Goal: Use online tool/utility

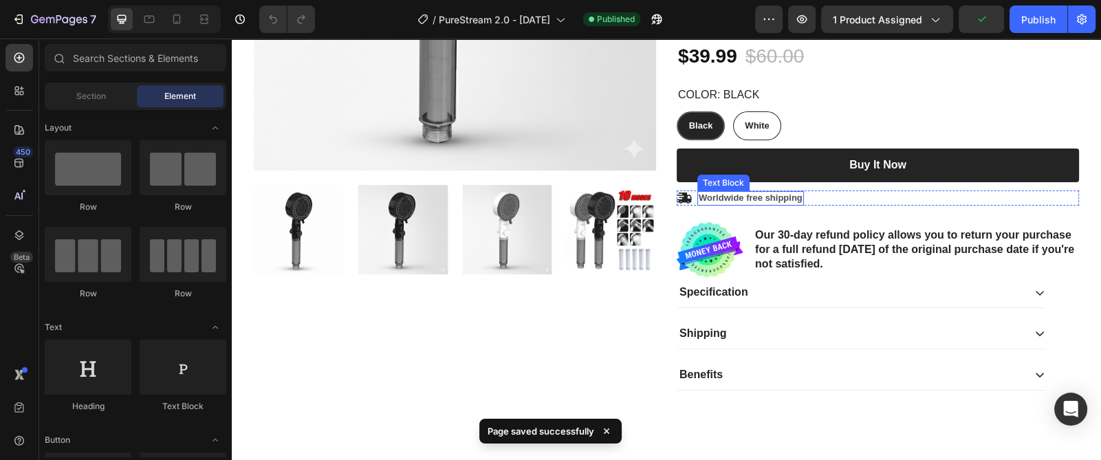
scroll to position [413, 0]
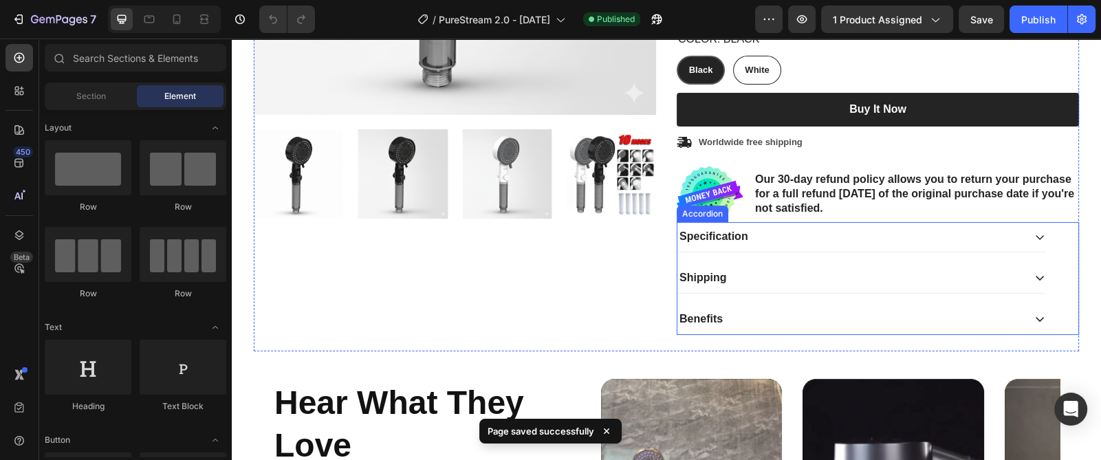
click at [738, 241] on p "Specification" at bounding box center [714, 237] width 69 height 14
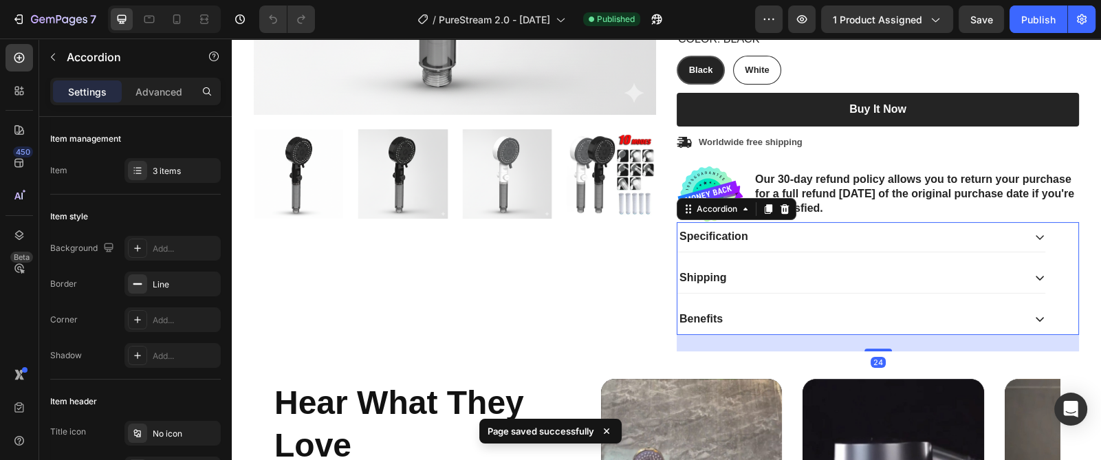
click at [770, 244] on div "Specification" at bounding box center [851, 237] width 346 height 19
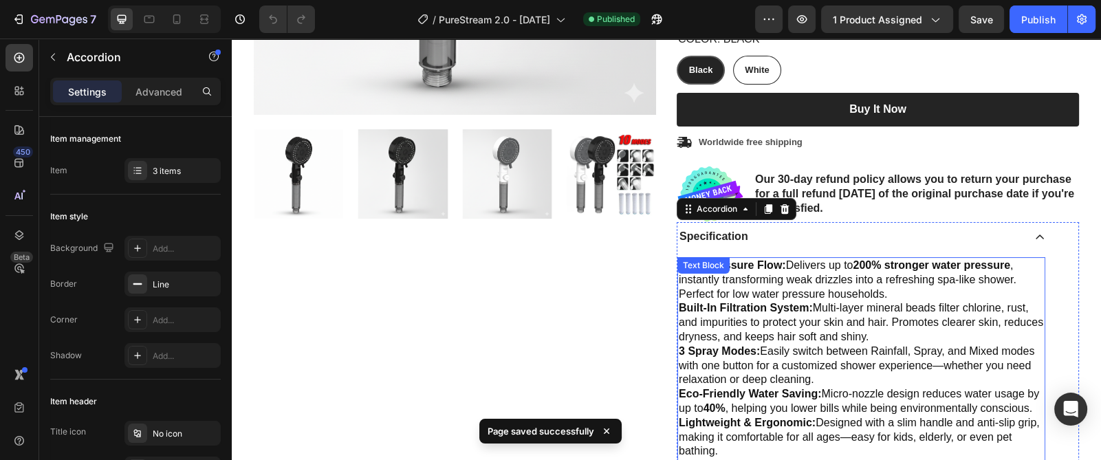
click at [679, 349] on strong "3 Spray Modes:" at bounding box center [719, 351] width 81 height 12
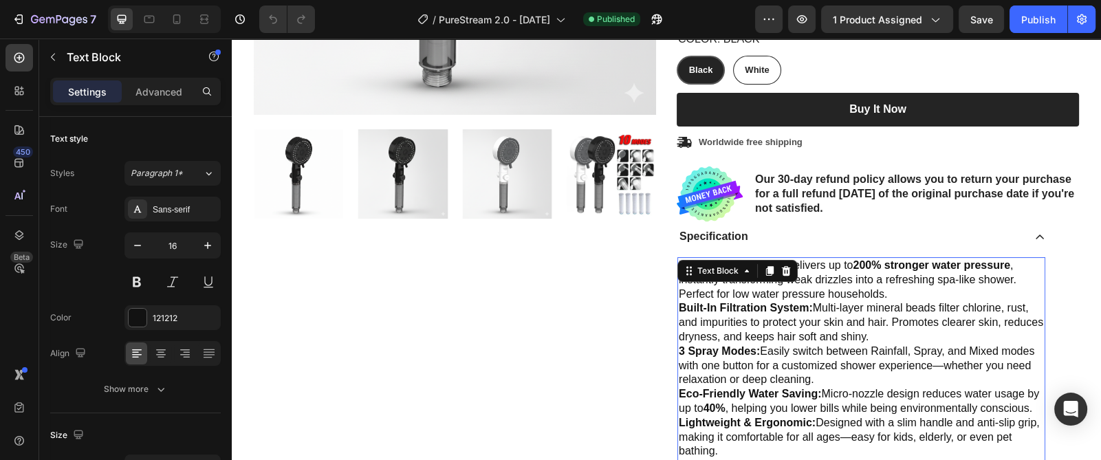
click at [679, 350] on strong "3 Spray Modes:" at bounding box center [719, 351] width 81 height 12
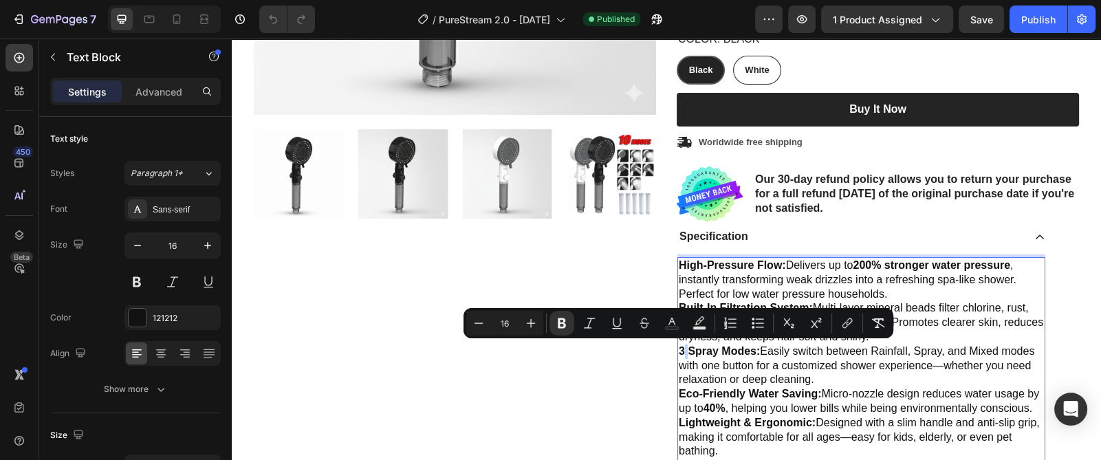
click at [679, 347] on strong "3 Spray Modes:" at bounding box center [719, 351] width 81 height 12
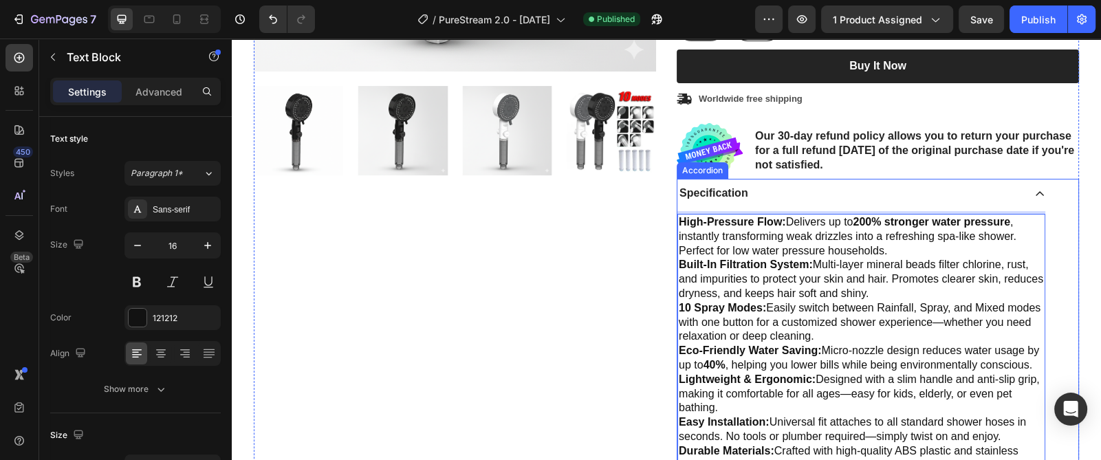
scroll to position [516, 0]
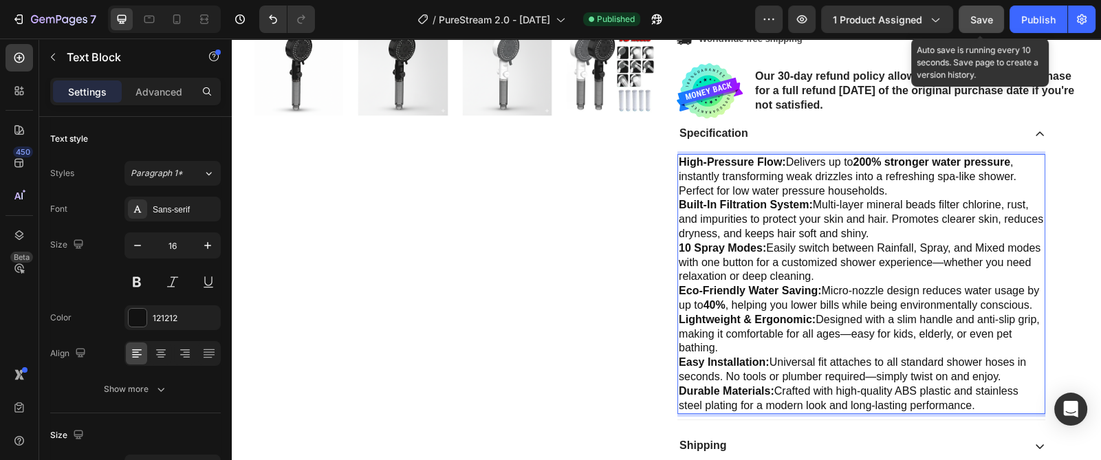
click at [971, 21] on span "Save" at bounding box center [982, 20] width 23 height 12
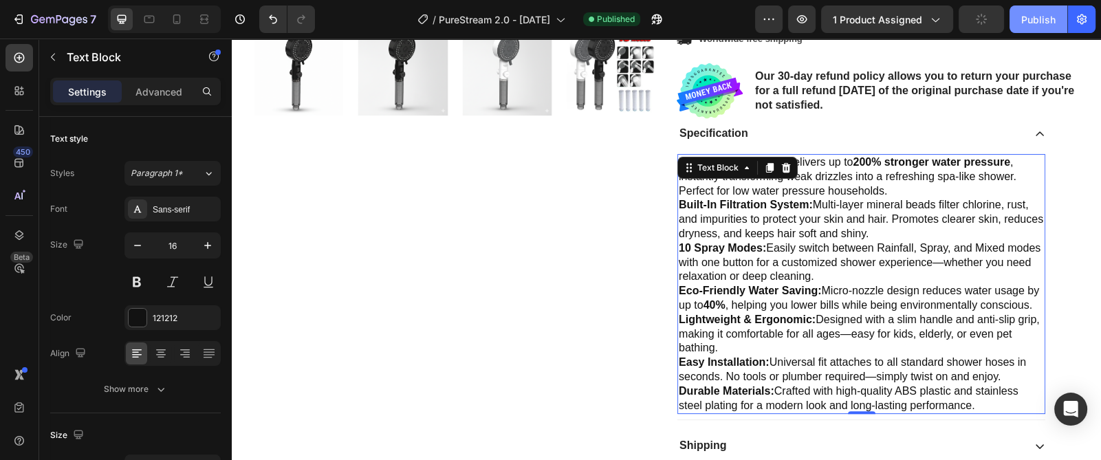
click at [1027, 20] on div "Publish" at bounding box center [1039, 19] width 34 height 14
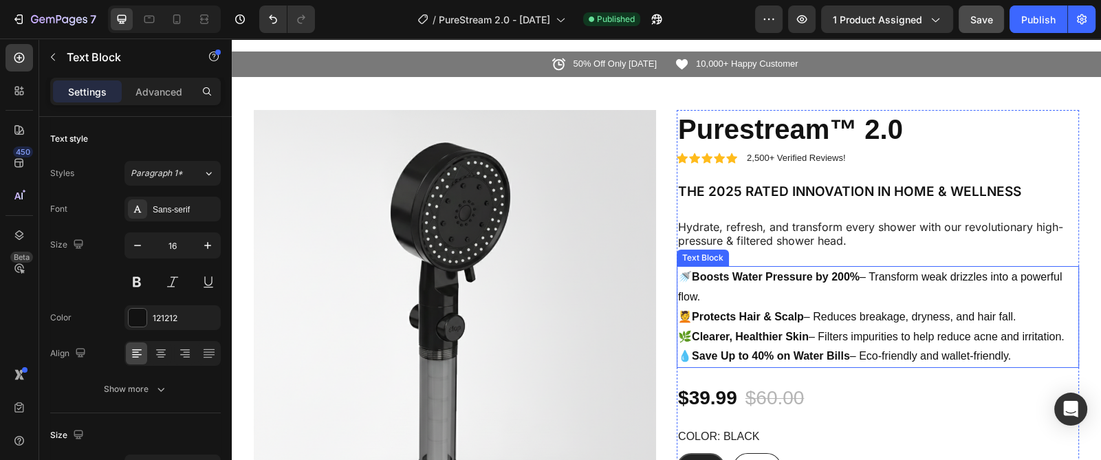
scroll to position [0, 0]
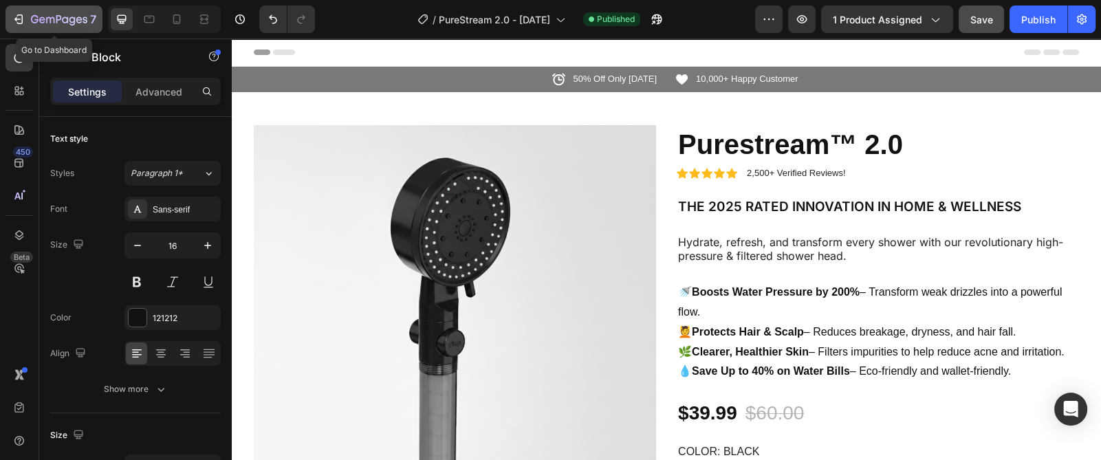
click at [30, 28] on button "7" at bounding box center [54, 20] width 97 height 28
